Goal: Information Seeking & Learning: Learn about a topic

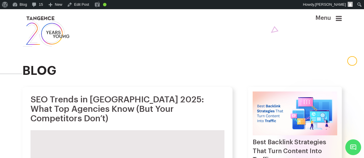
click at [341, 19] on icon at bounding box center [338, 18] width 6 height 7
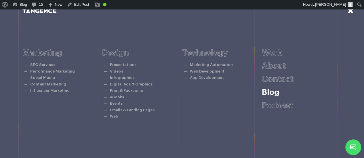
click at [272, 94] on link "Blog" at bounding box center [271, 93] width 18 height 8
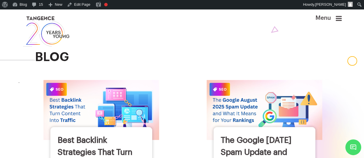
drag, startPoint x: 220, startPoint y: 96, endPoint x: 189, endPoint y: 128, distance: 45.1
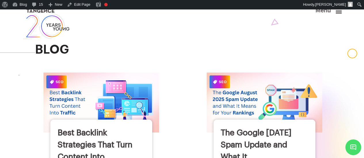
scroll to position [6, 0]
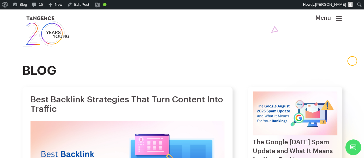
scroll to position [14, 0]
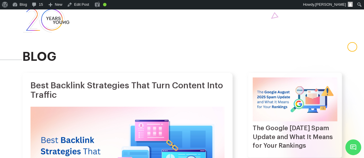
click at [72, 100] on h1 "Best Backlink Strategies That Turn Content Into Traffic" at bounding box center [127, 90] width 194 height 19
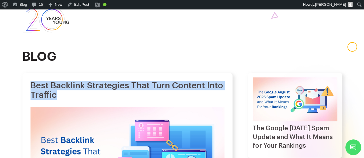
drag, startPoint x: 31, startPoint y: 90, endPoint x: 84, endPoint y: 100, distance: 53.8
click at [84, 100] on h1 "Best Backlink Strategies That Turn Content Into Traffic" at bounding box center [127, 90] width 194 height 19
copy h1 "Best Backlink Strategies That Turn Content Into Traffic"
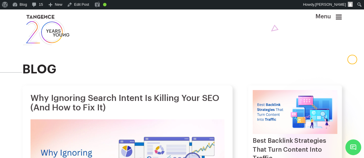
scroll to position [3, 0]
